Goal: Task Accomplishment & Management: Use online tool/utility

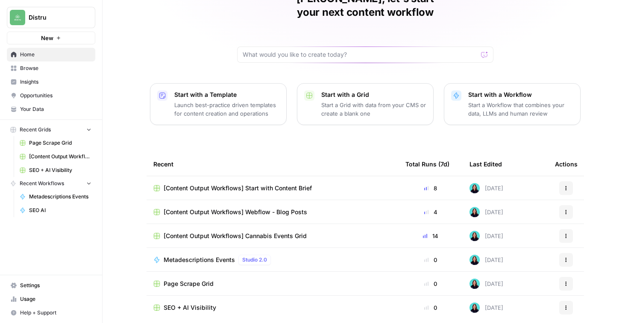
scroll to position [70, 0]
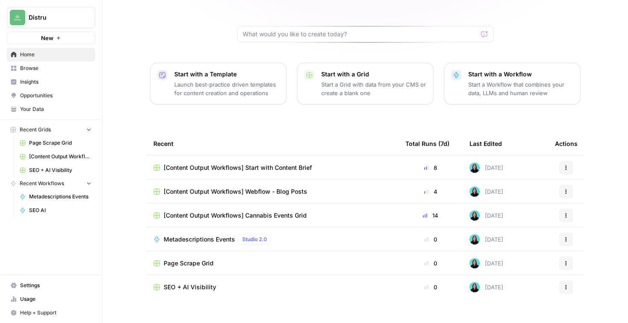
click at [277, 164] on span "[Content Output Workflows] Start with Content Brief" at bounding box center [238, 168] width 148 height 9
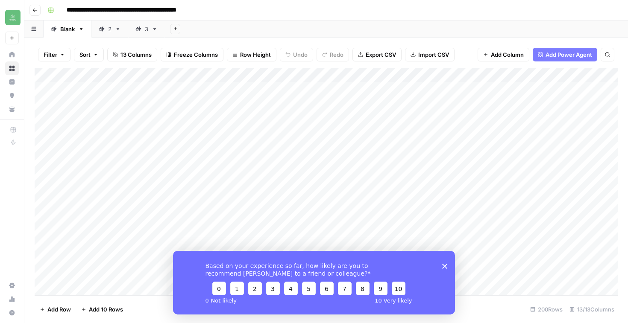
click at [143, 36] on link "3" at bounding box center [146, 28] width 37 height 17
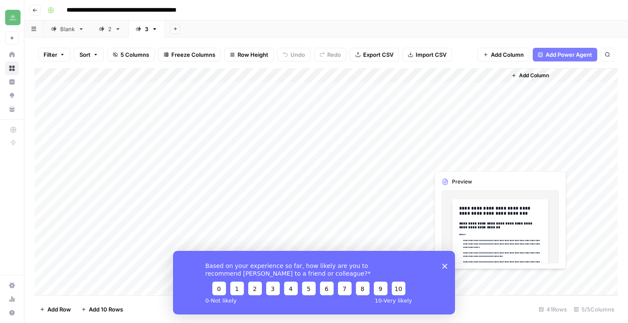
click at [443, 264] on polygon "Close survey" at bounding box center [444, 265] width 5 height 5
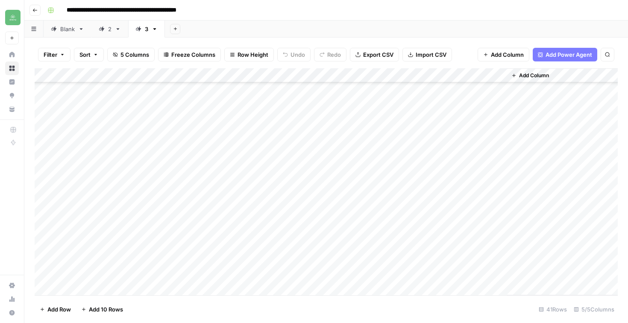
scroll to position [396, 0]
click at [499, 259] on div "Add Column" at bounding box center [326, 181] width 583 height 227
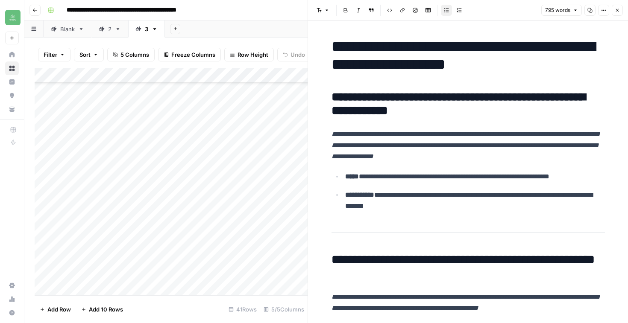
click at [618, 10] on icon "button" at bounding box center [617, 10] width 5 height 5
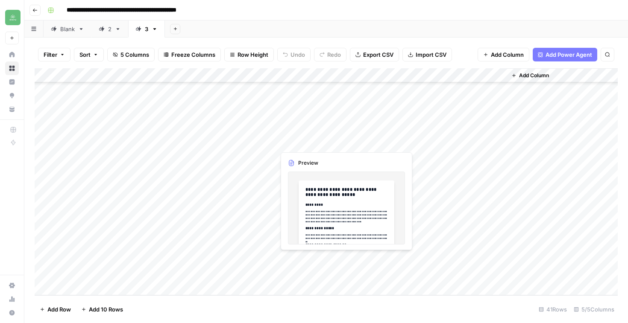
click at [327, 257] on div "Add Column" at bounding box center [326, 181] width 583 height 227
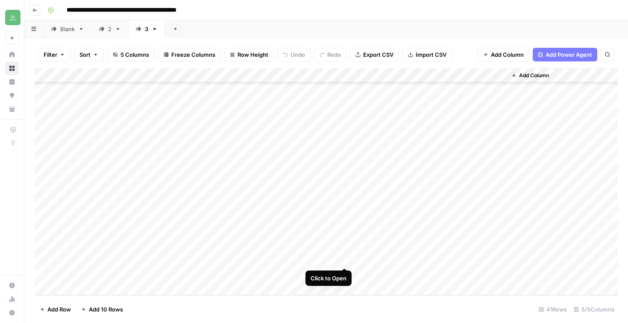
click at [344, 258] on div "Add Column" at bounding box center [326, 181] width 583 height 227
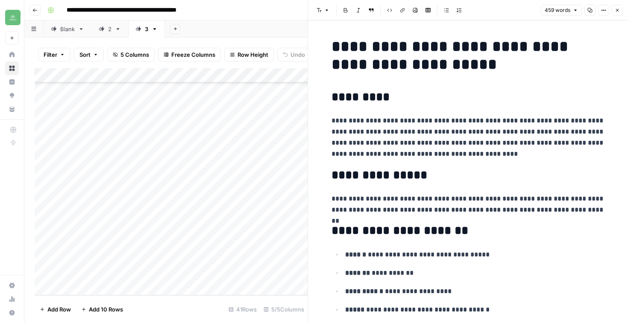
click at [588, 10] on icon "button" at bounding box center [589, 10] width 5 height 5
